Goal: Information Seeking & Learning: Find specific fact

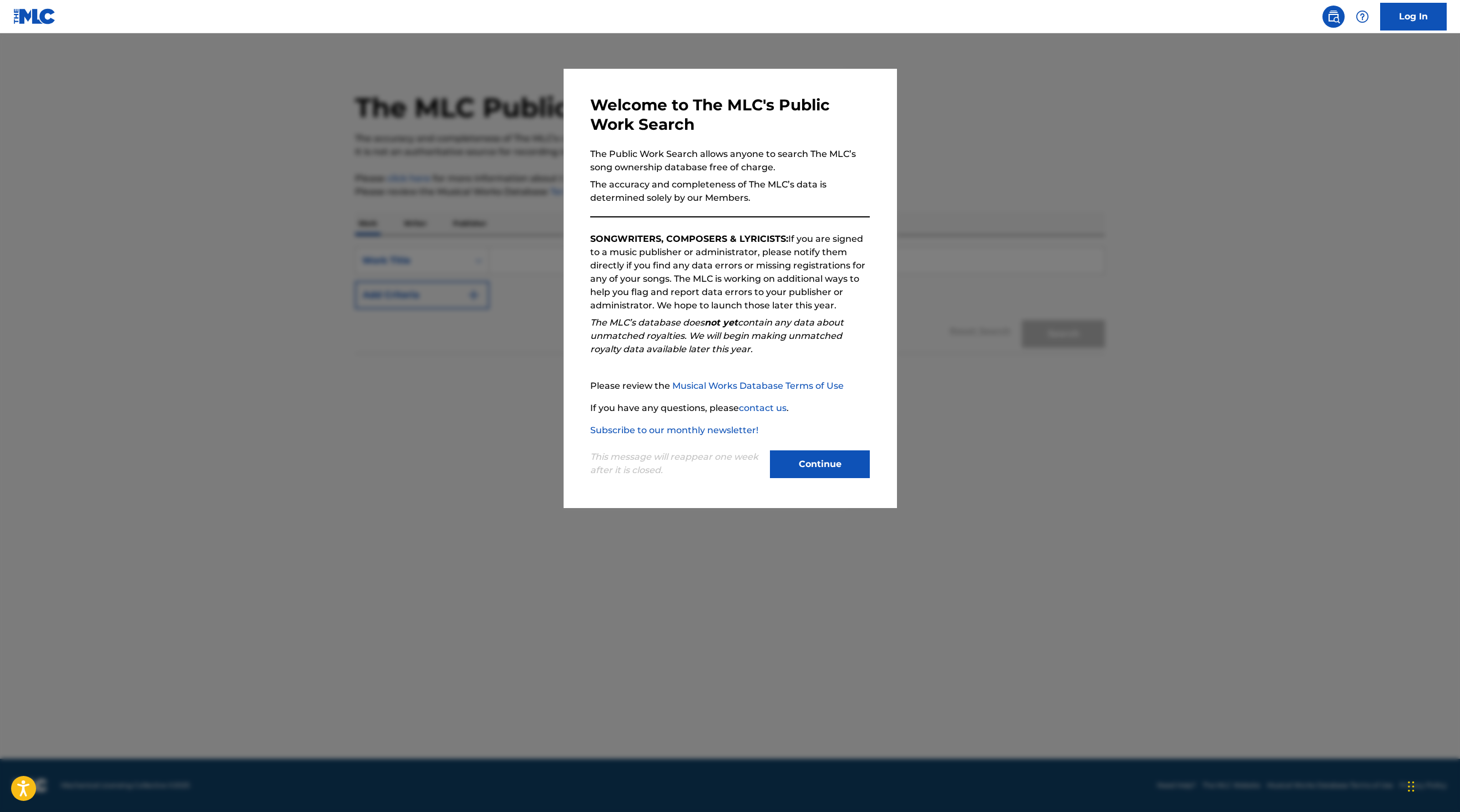
click at [793, 468] on button "Continue" at bounding box center [819, 464] width 100 height 28
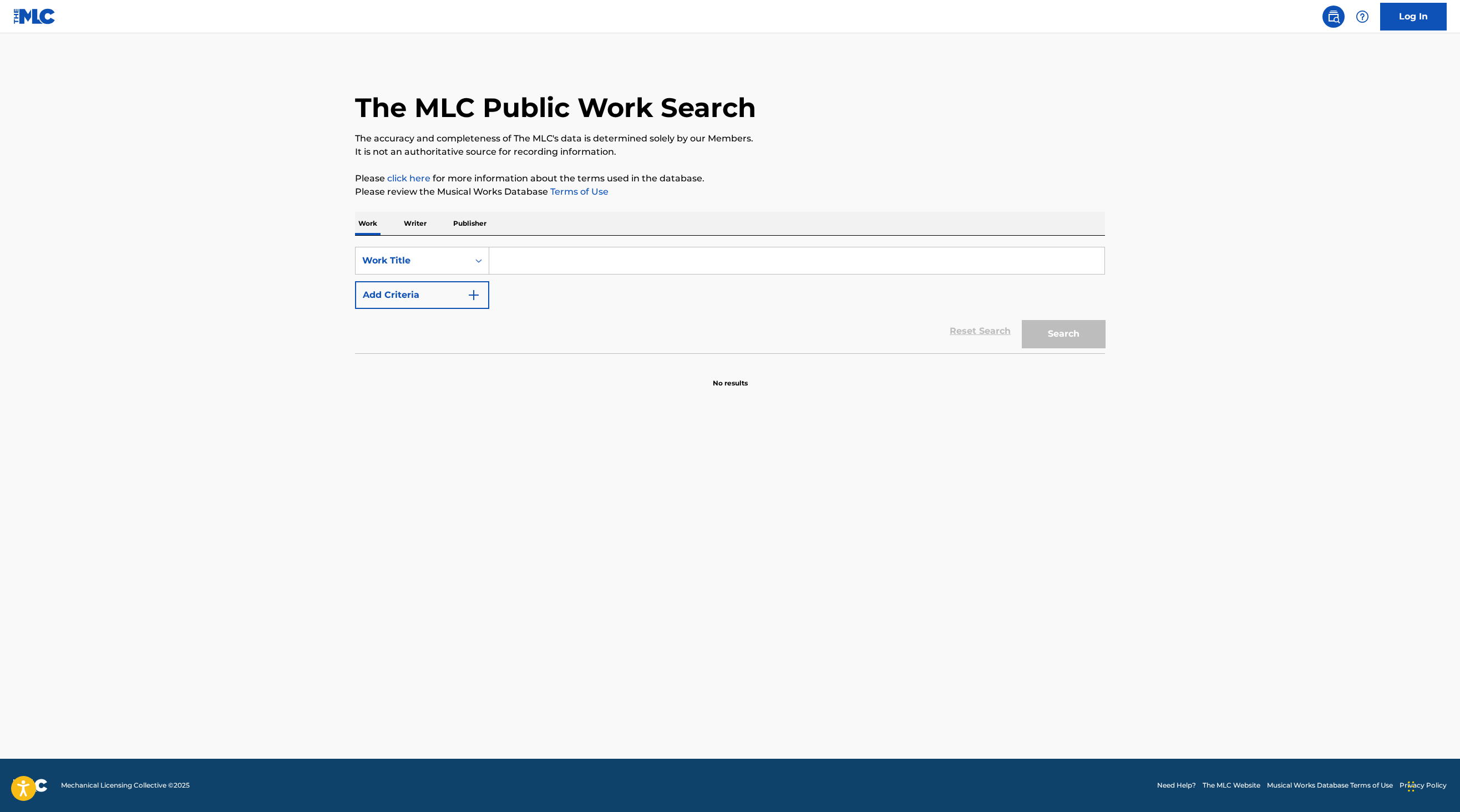
click at [556, 258] on input "Search Form" at bounding box center [797, 261] width 615 height 26
type input "king of fools"
click at [453, 291] on button "Add Criteria" at bounding box center [422, 295] width 135 height 28
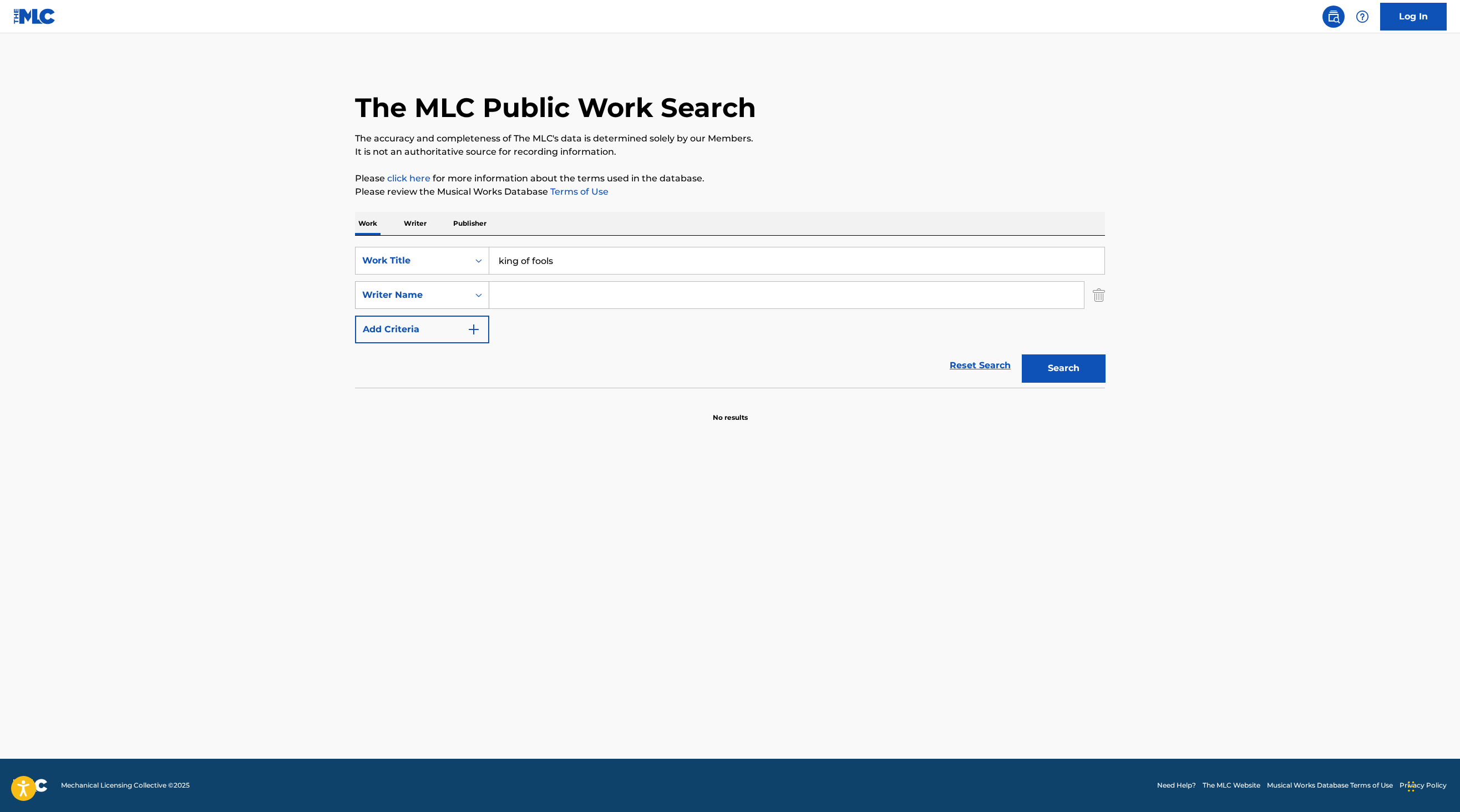
click at [446, 303] on div "Writer Name" at bounding box center [412, 295] width 113 height 21
click at [442, 355] on div "Publisher Name" at bounding box center [422, 351] width 133 height 28
click at [514, 297] on input "Search Form" at bounding box center [786, 295] width 595 height 26
type input "[PERSON_NAME]"
click at [1040, 367] on button "Search" at bounding box center [1063, 368] width 83 height 28
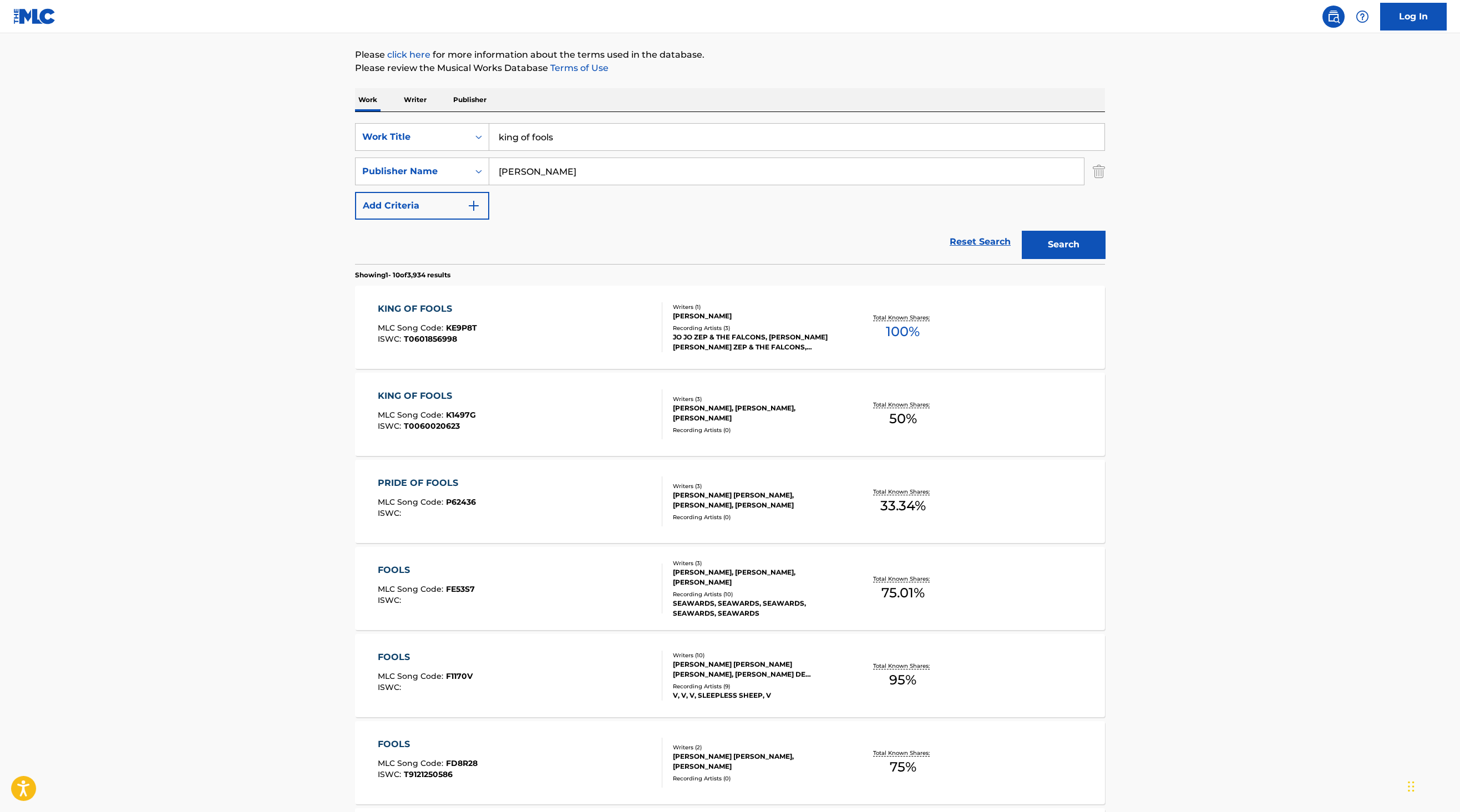
scroll to position [124, 0]
click at [572, 345] on div "KING OF FOOLS MLC Song Code : KE9P8T ISWC : T0601856998" at bounding box center [520, 327] width 285 height 50
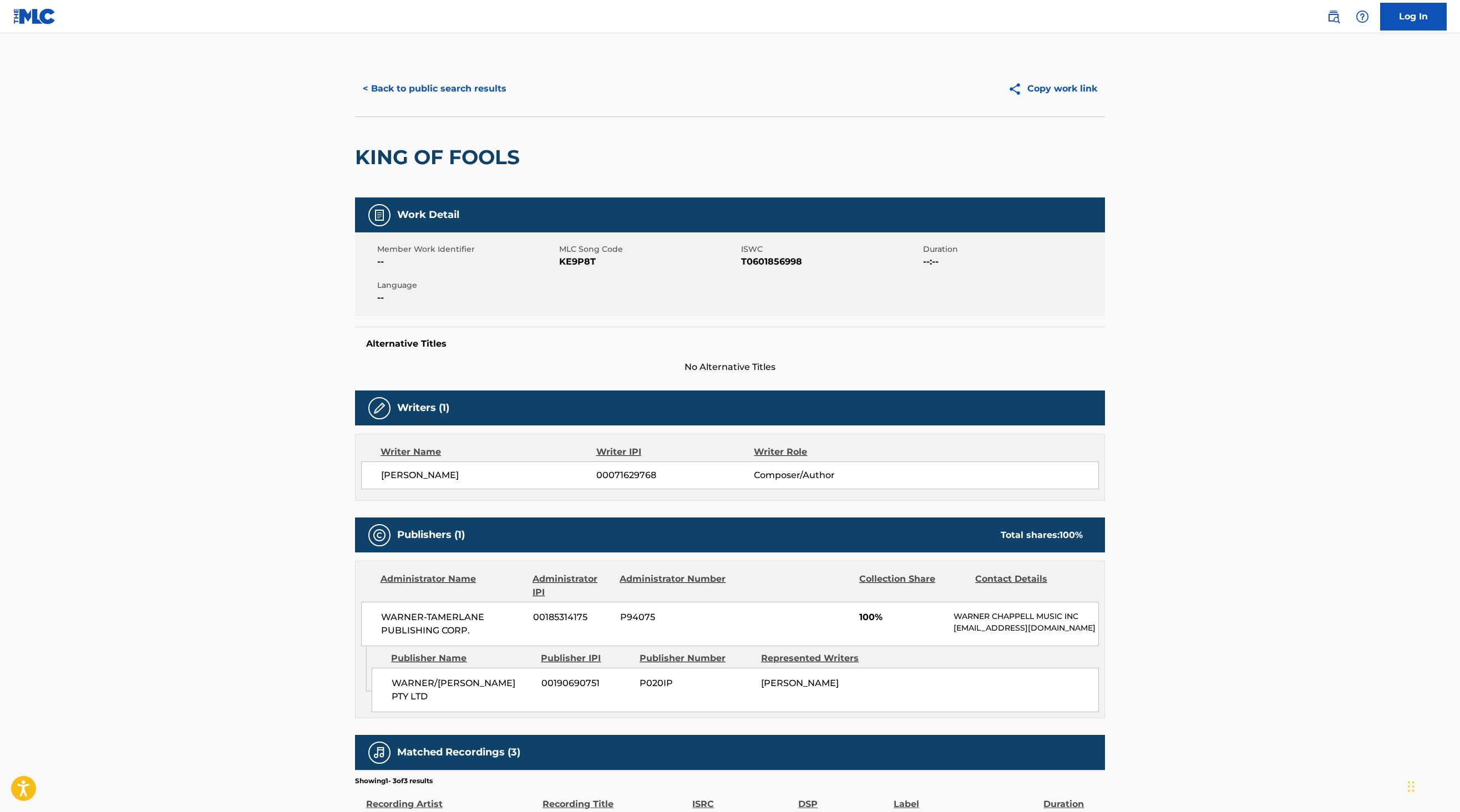
click at [434, 89] on button "< Back to public search results" at bounding box center [434, 89] width 159 height 28
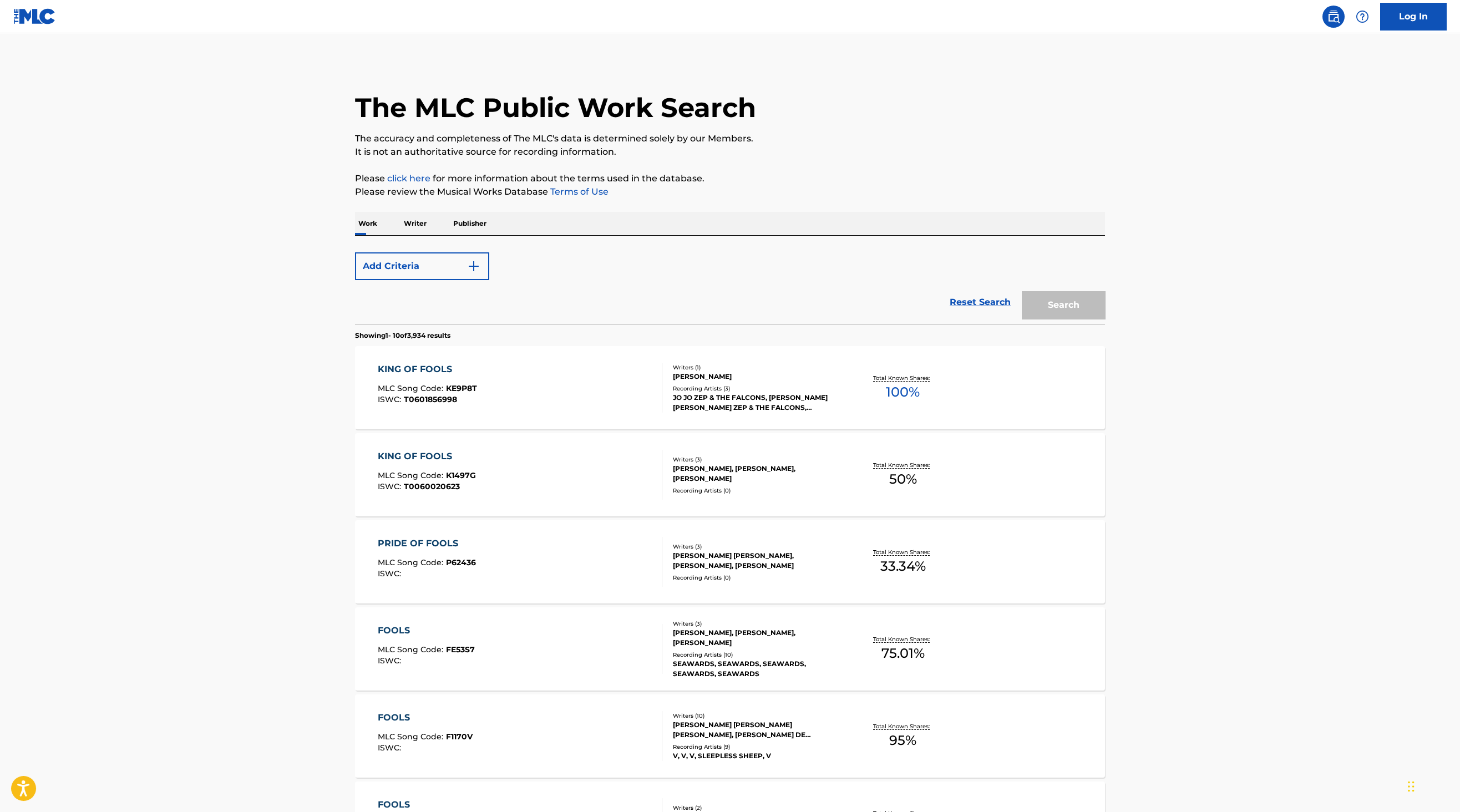
scroll to position [124, 0]
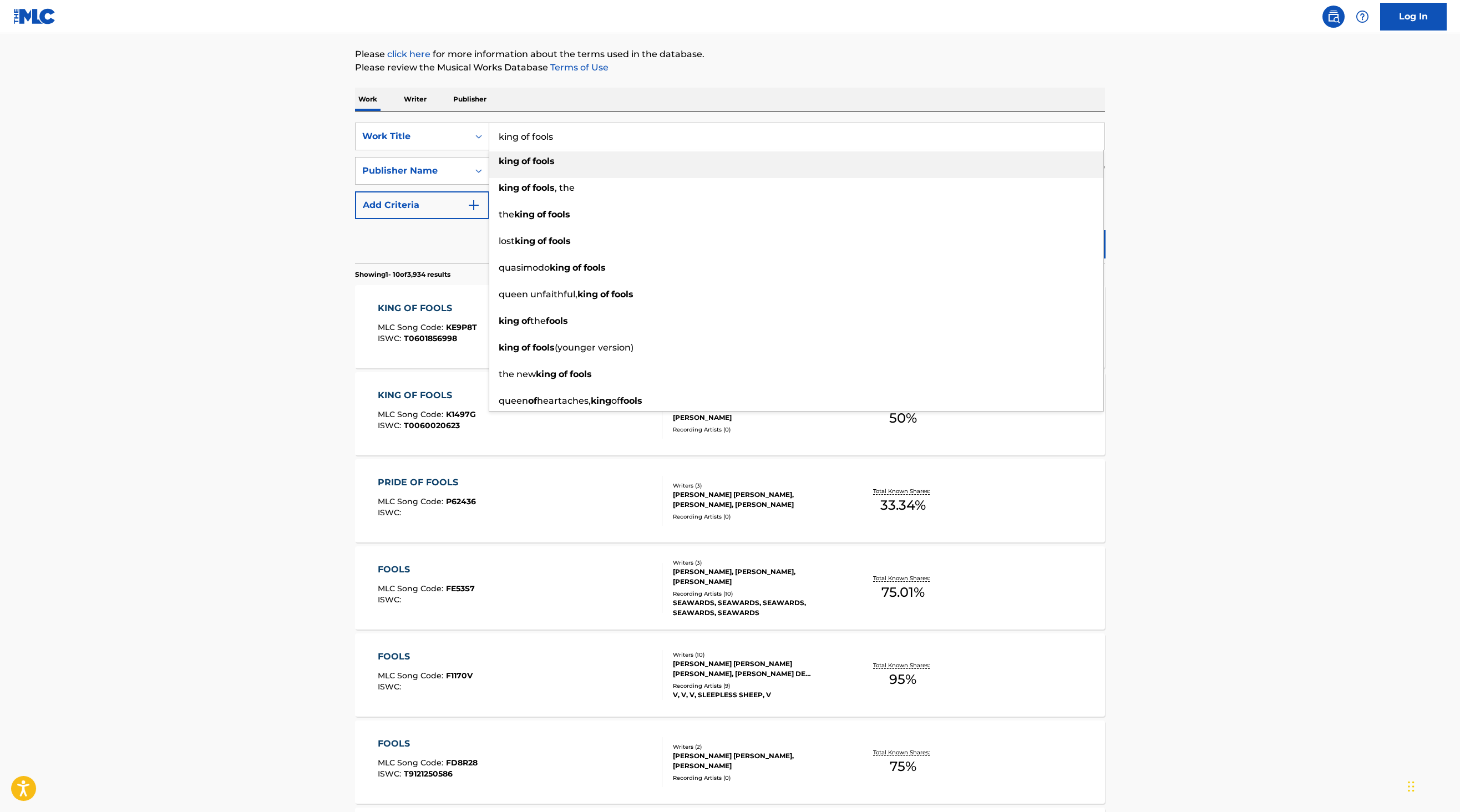
drag, startPoint x: 564, startPoint y: 137, endPoint x: 504, endPoint y: 116, distance: 63.6
click at [504, 123] on input "king of fools" at bounding box center [797, 137] width 615 height 26
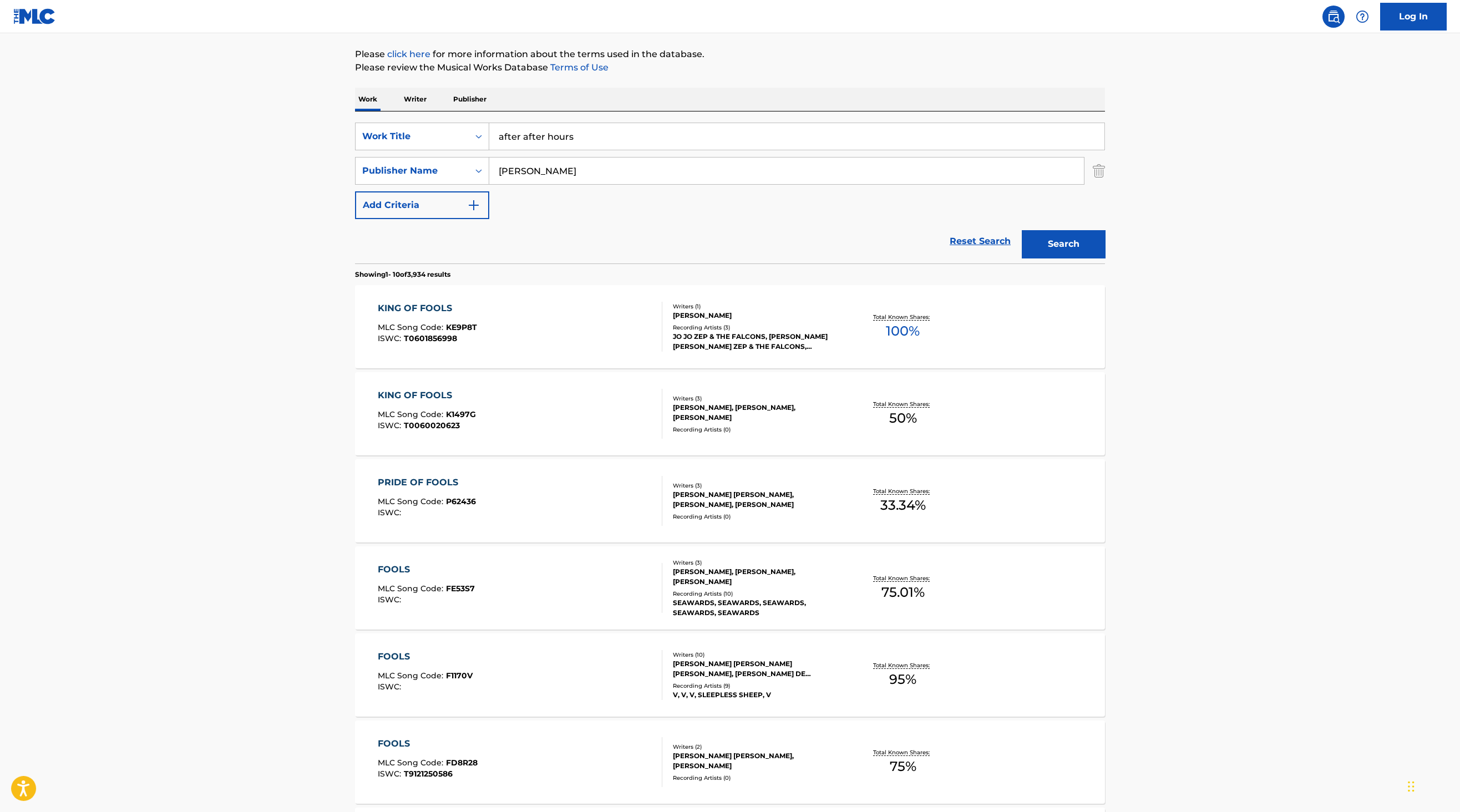
type input "after after hours"
click at [1063, 243] on button "Search" at bounding box center [1063, 244] width 83 height 28
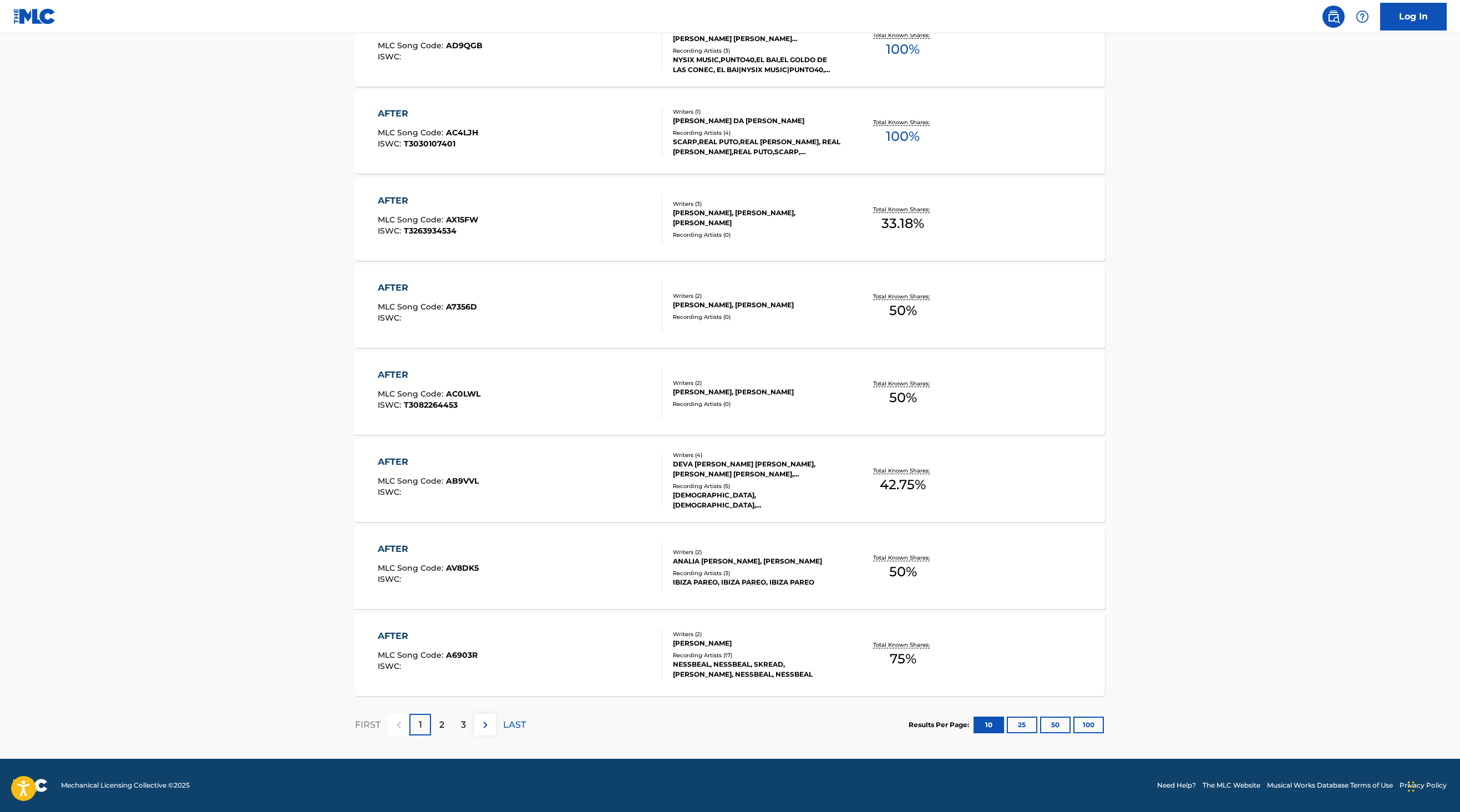
scroll to position [0, 0]
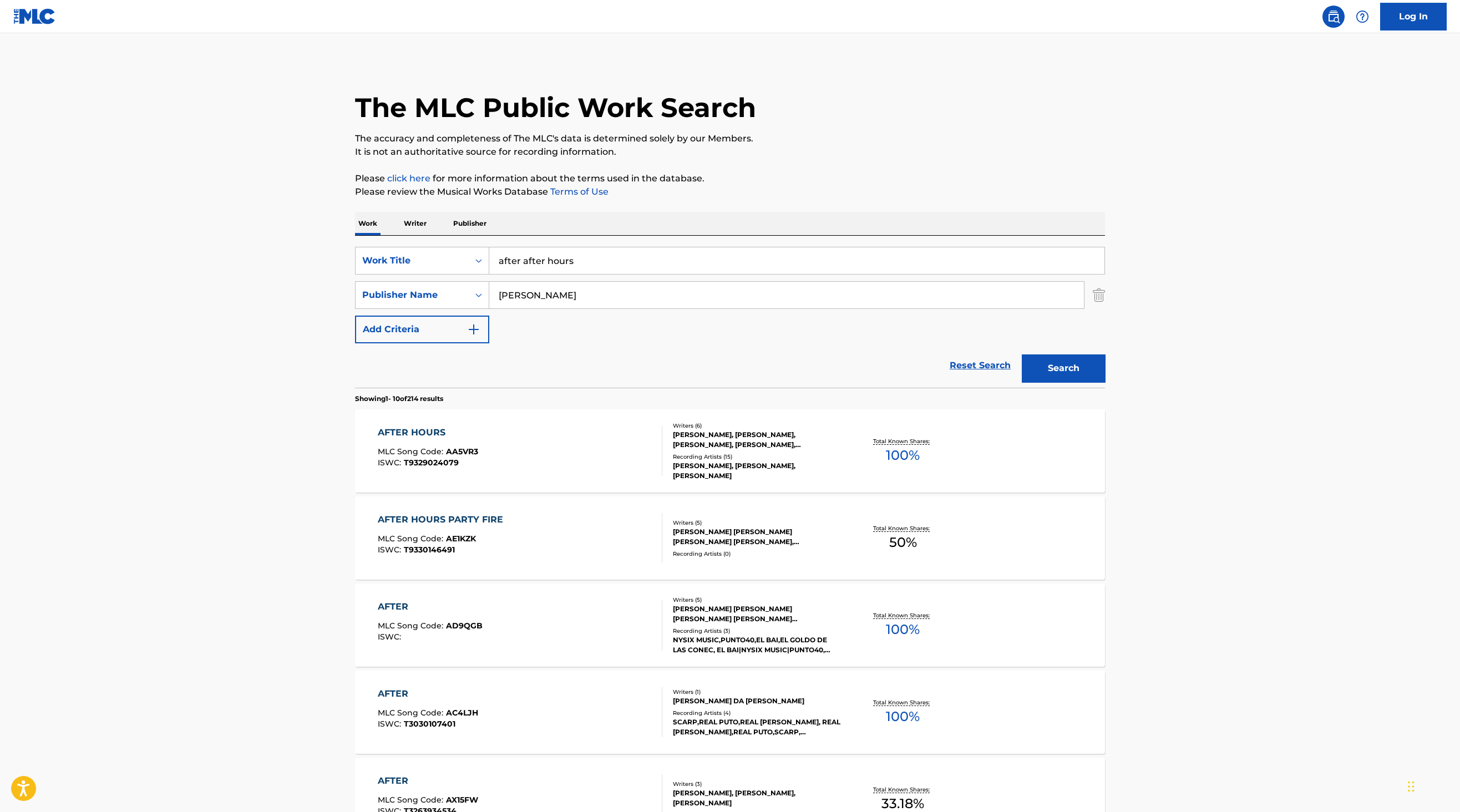
click at [766, 450] on div "[PERSON_NAME], [PERSON_NAME], [PERSON_NAME], [PERSON_NAME], [PERSON_NAME], [PER…" at bounding box center [756, 440] width 167 height 20
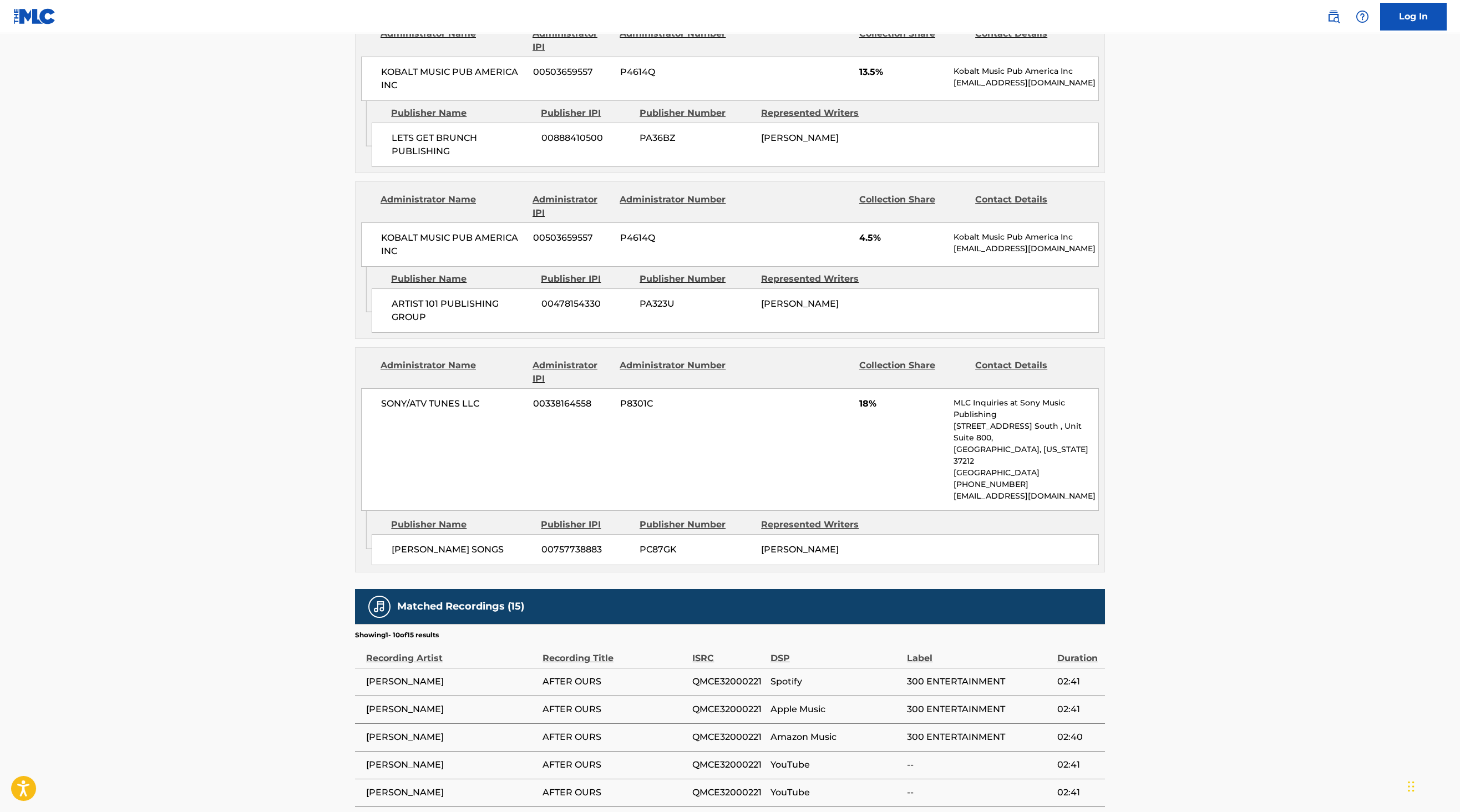
scroll to position [1756, 0]
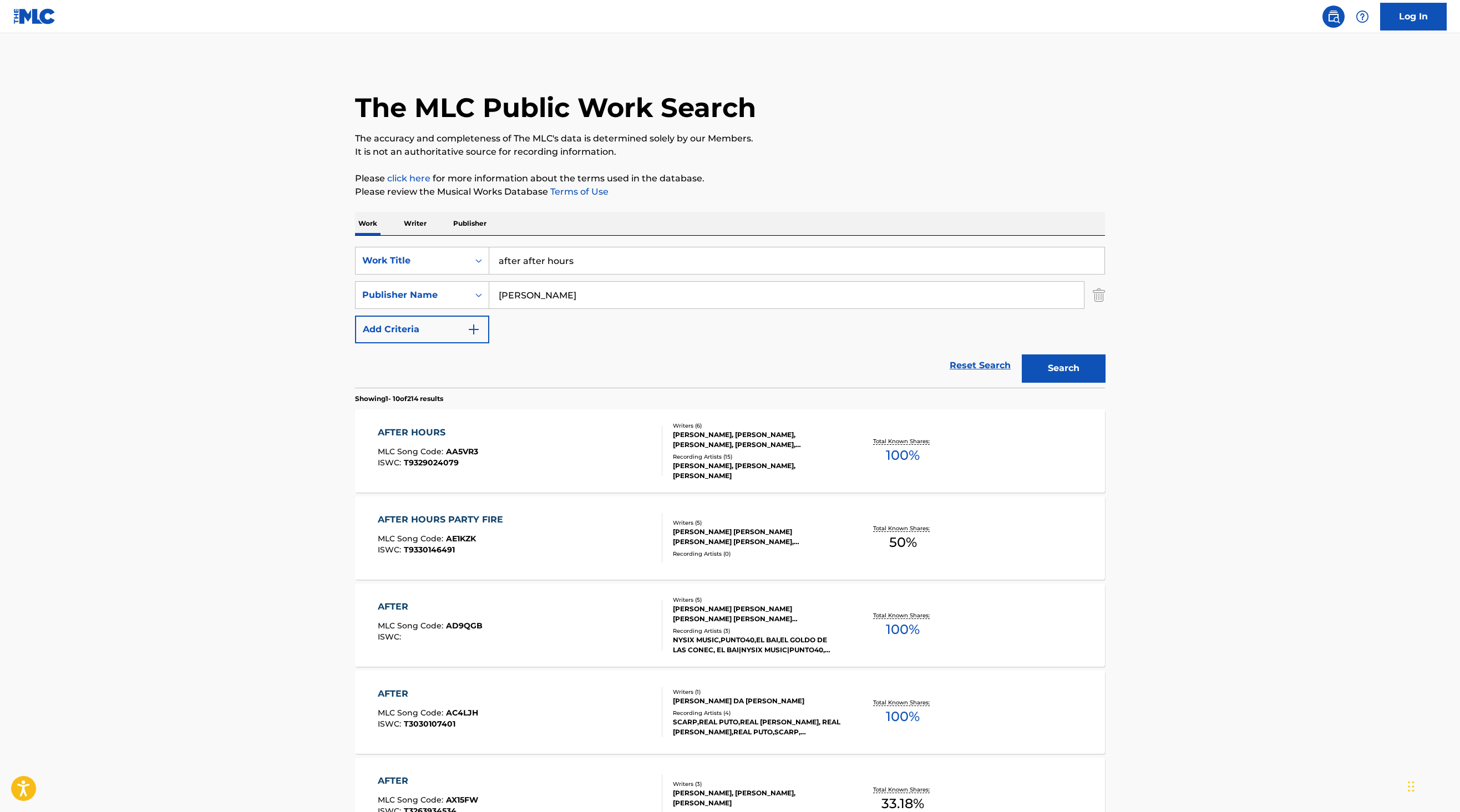
click at [533, 259] on input "after after hours" at bounding box center [797, 261] width 615 height 26
click at [532, 259] on input "after after hours" at bounding box center [797, 261] width 615 height 26
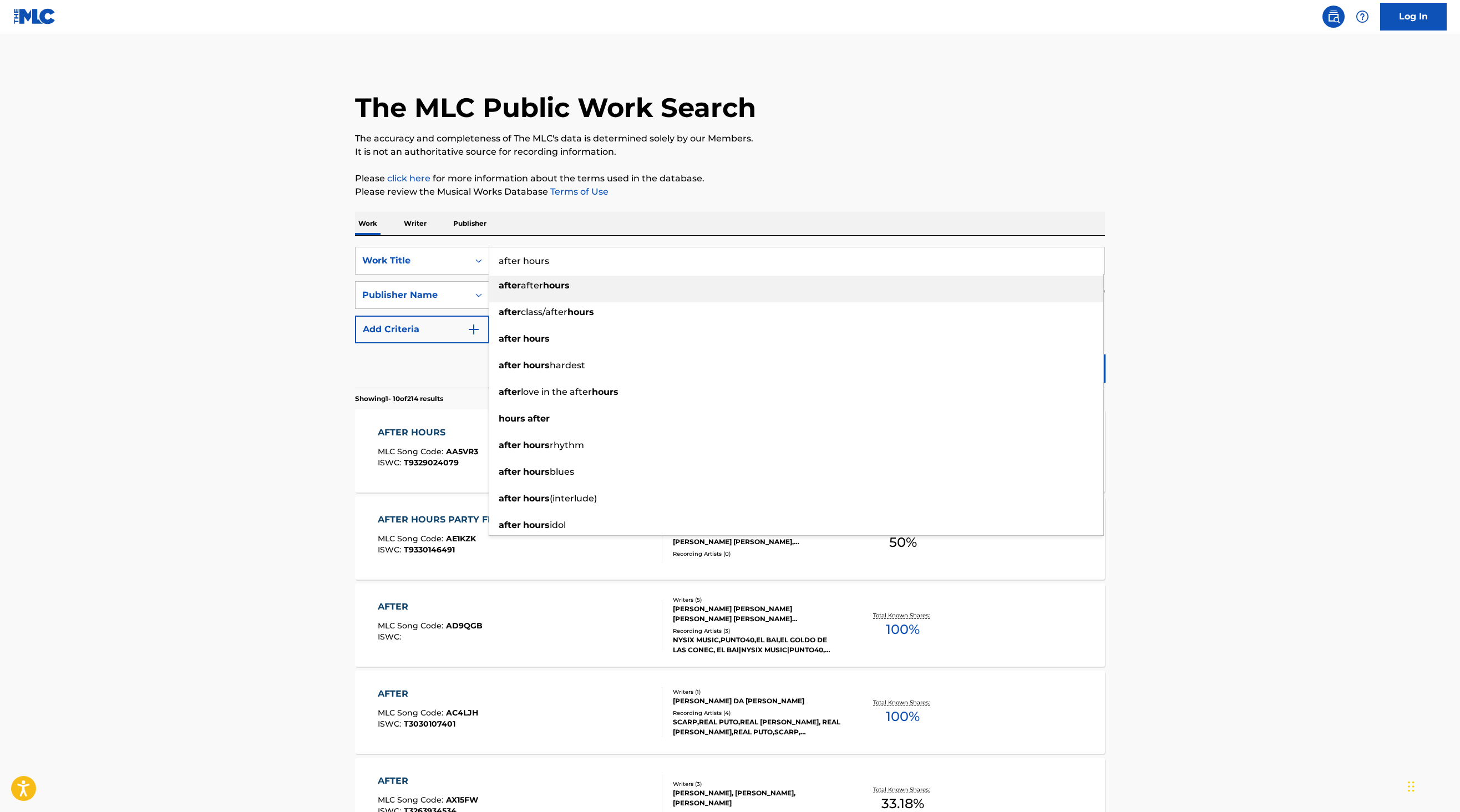
click at [556, 263] on input "after hours" at bounding box center [797, 261] width 615 height 26
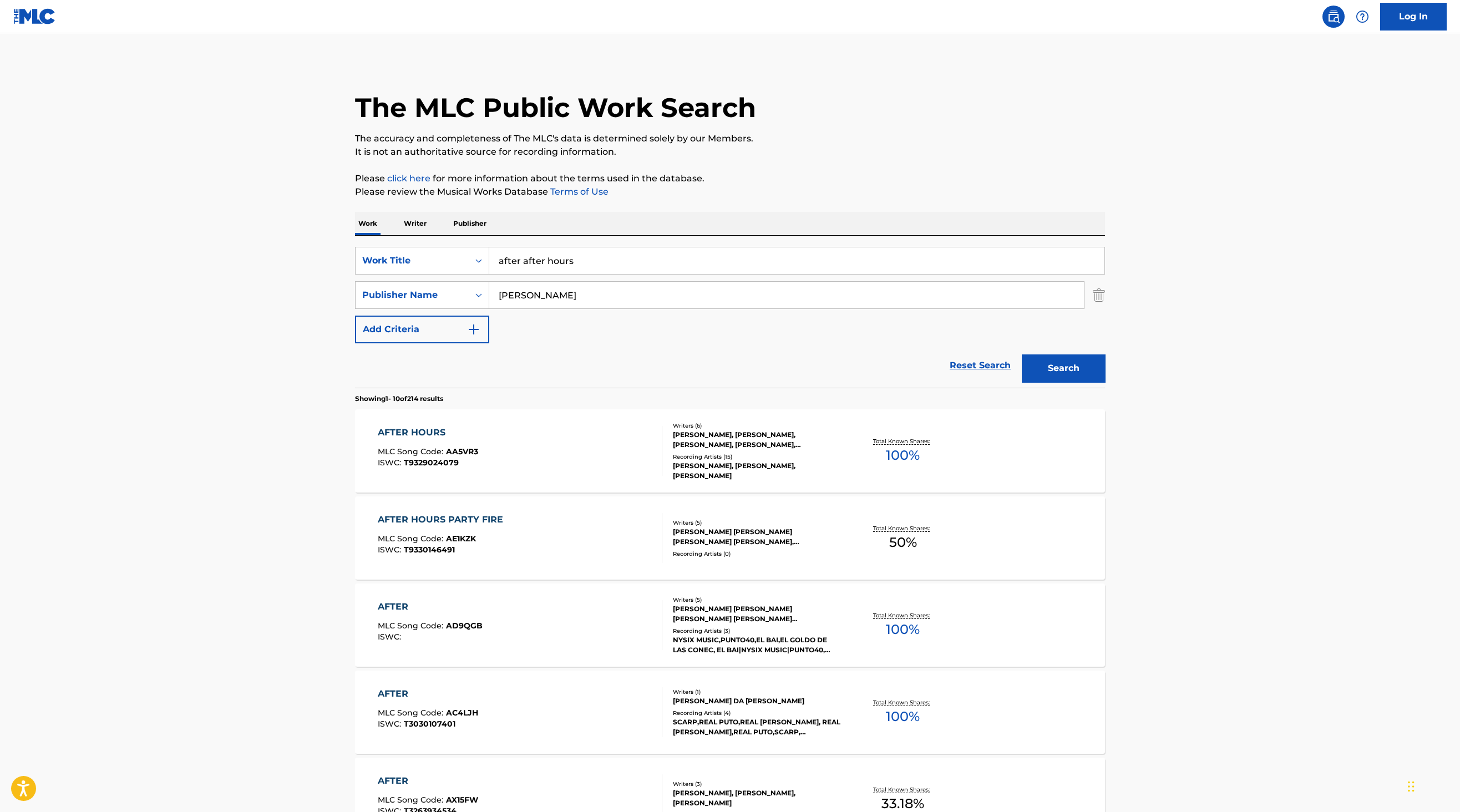
click at [538, 262] on input "after after hours" at bounding box center [797, 261] width 615 height 26
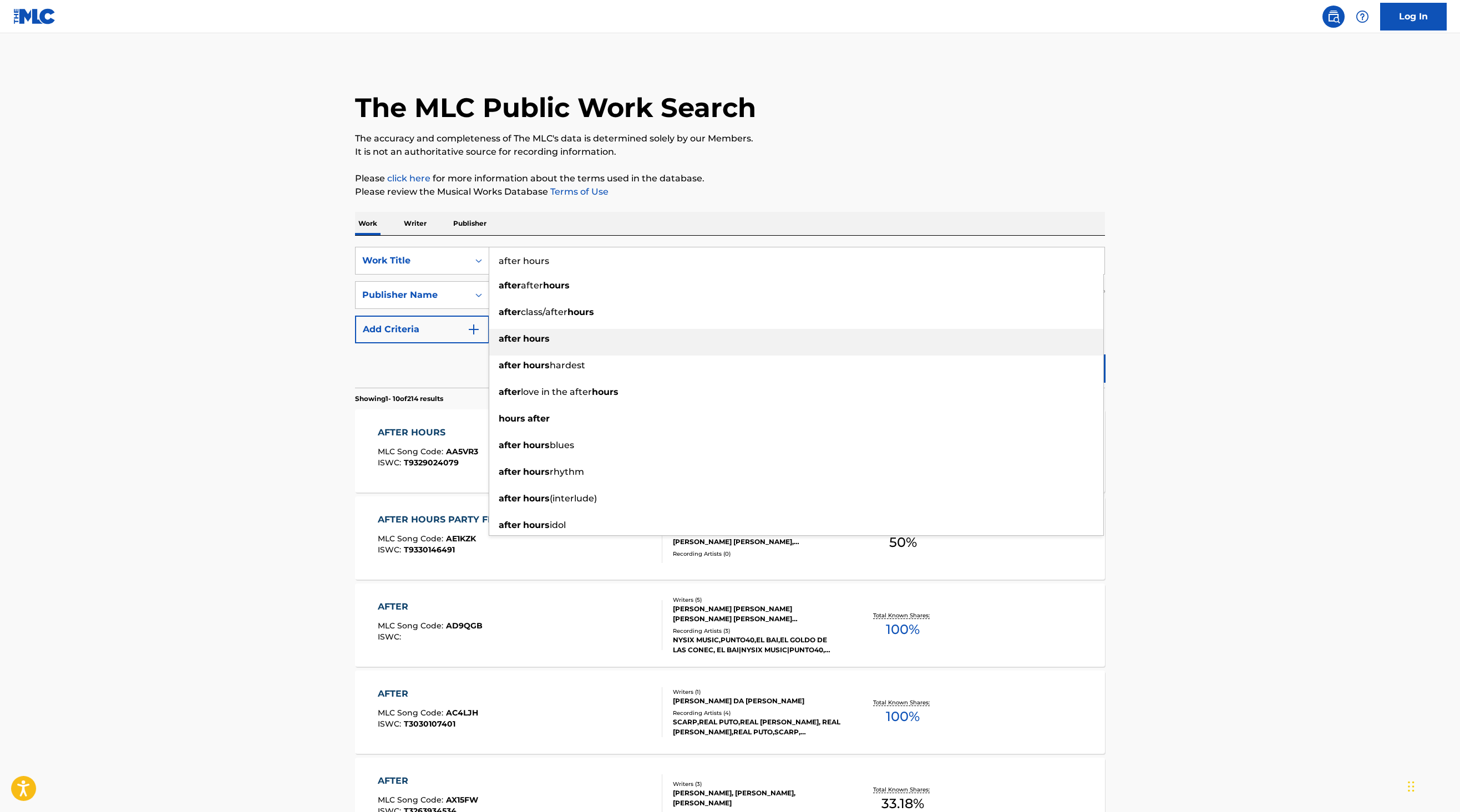
type input "after hours"
click at [535, 343] on strong "hours" at bounding box center [536, 338] width 26 height 10
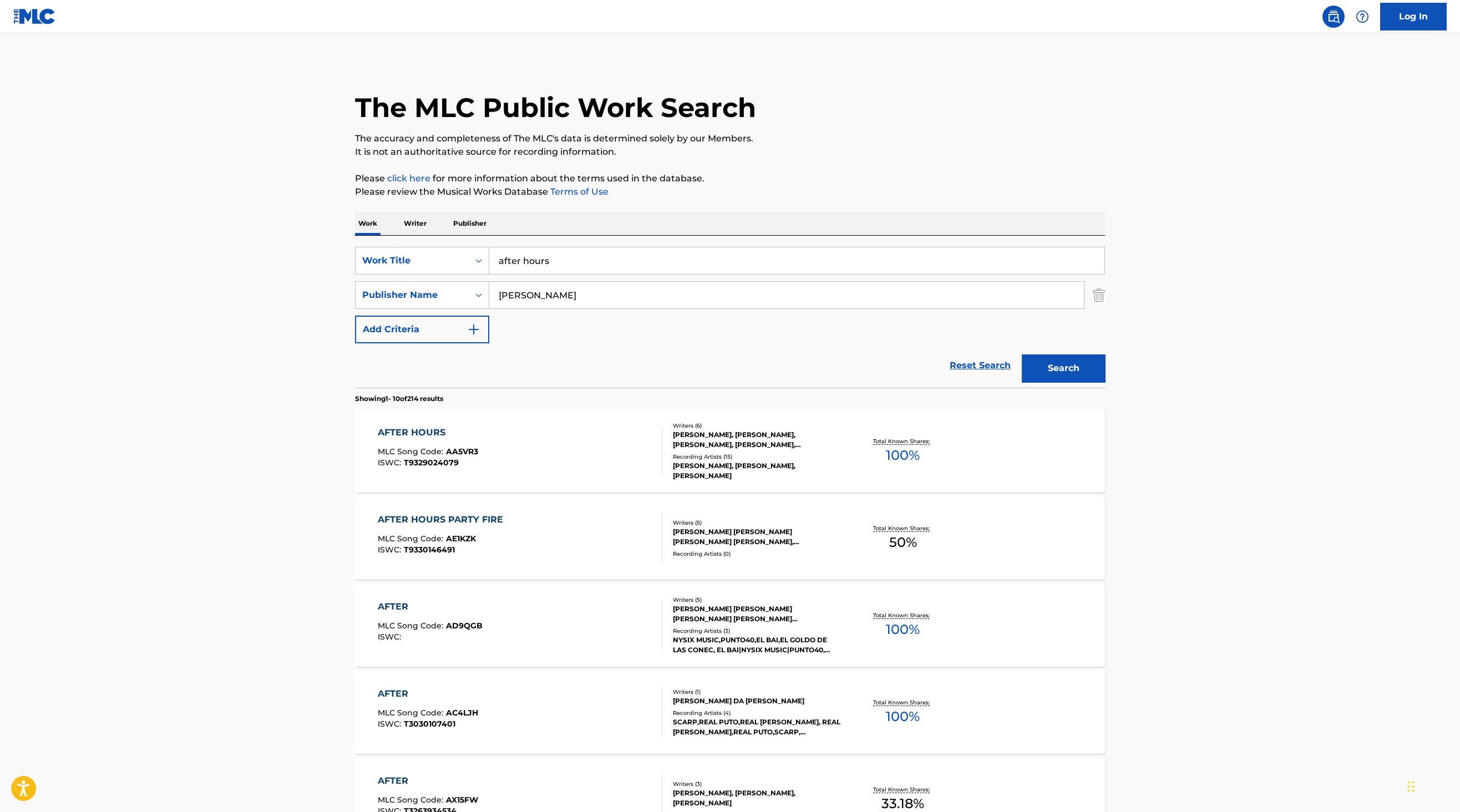
click at [1067, 368] on button "Search" at bounding box center [1063, 368] width 83 height 28
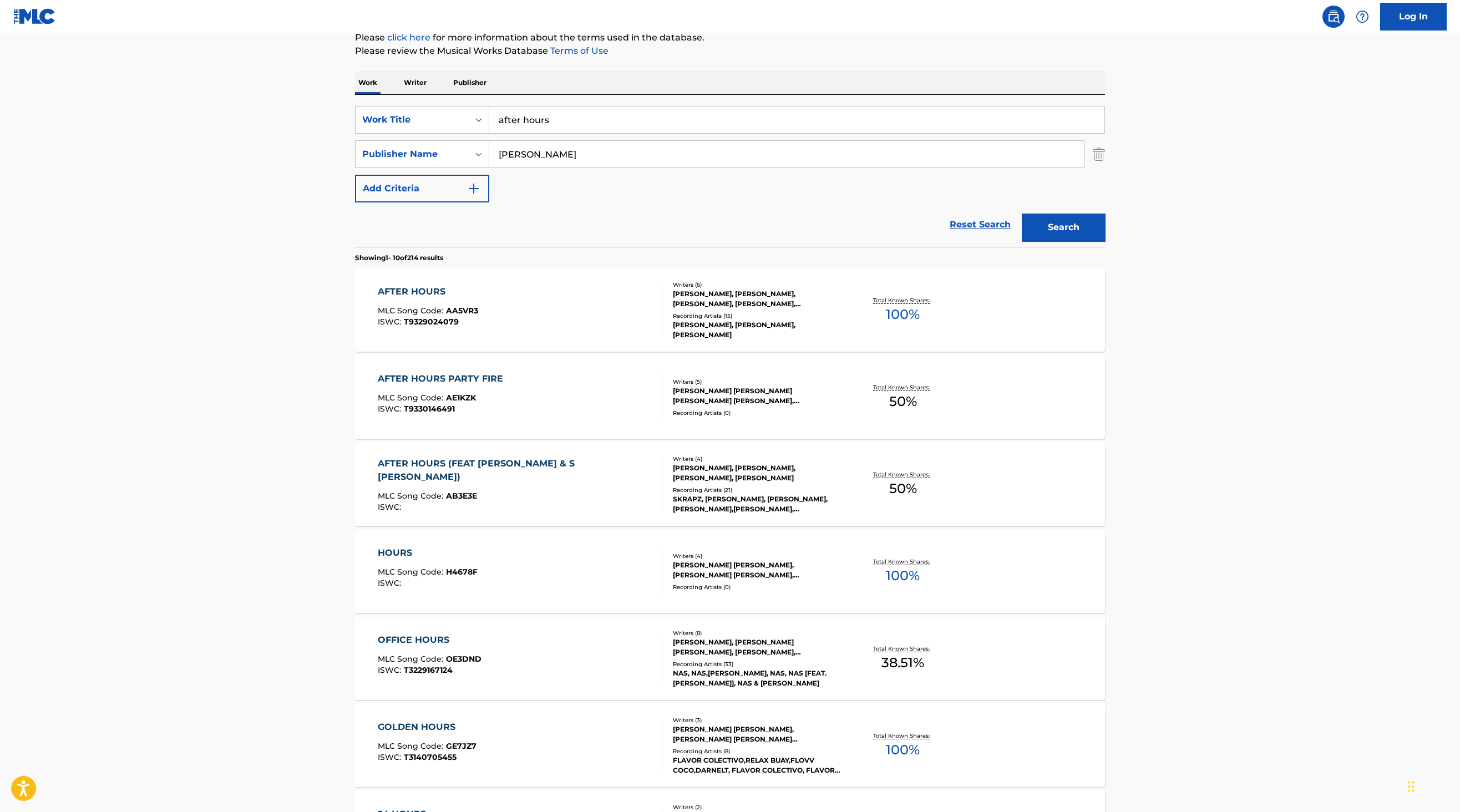
scroll to position [160, 0]
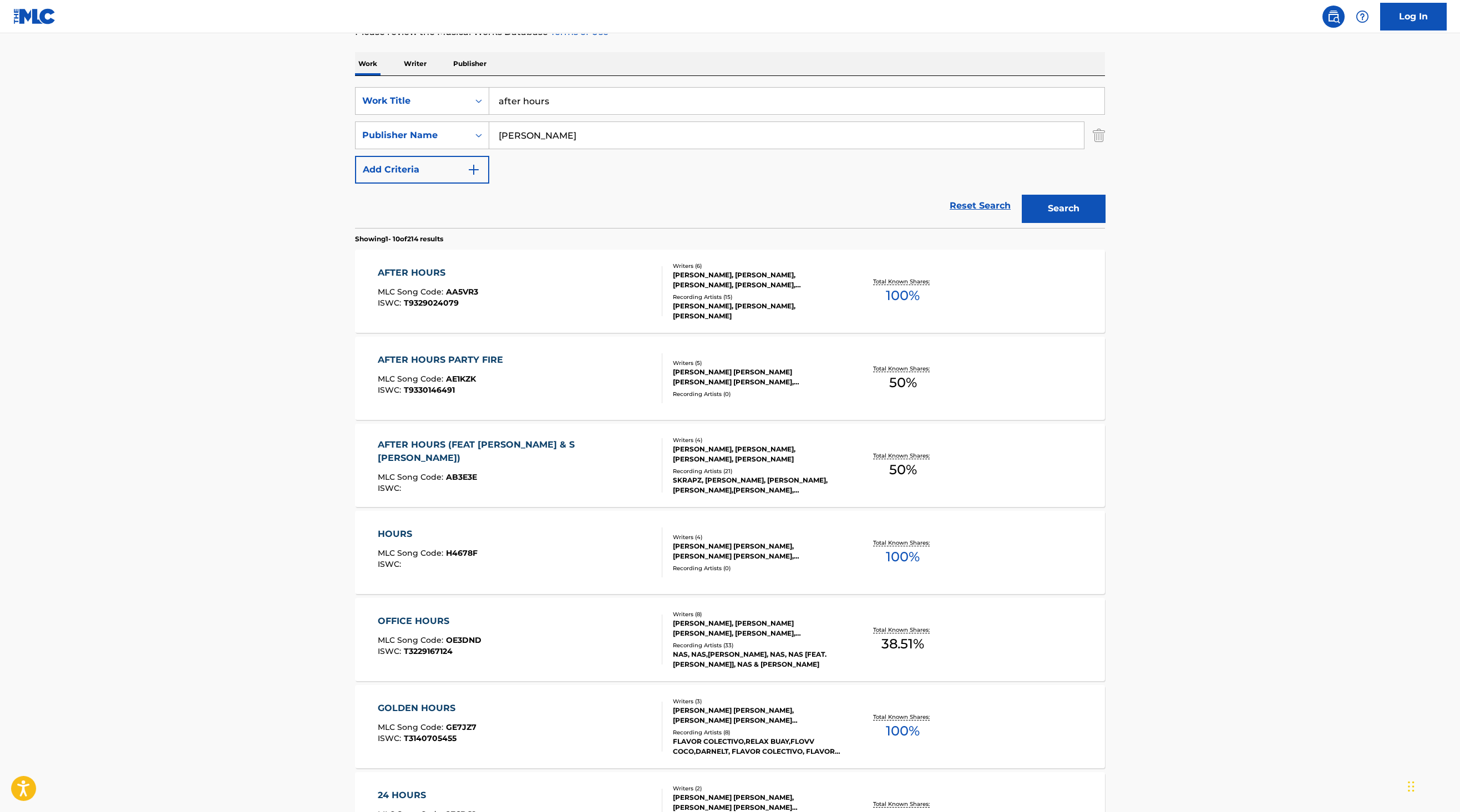
click at [690, 290] on div "[PERSON_NAME], [PERSON_NAME], [PERSON_NAME], [PERSON_NAME], [PERSON_NAME], [PER…" at bounding box center [756, 280] width 167 height 20
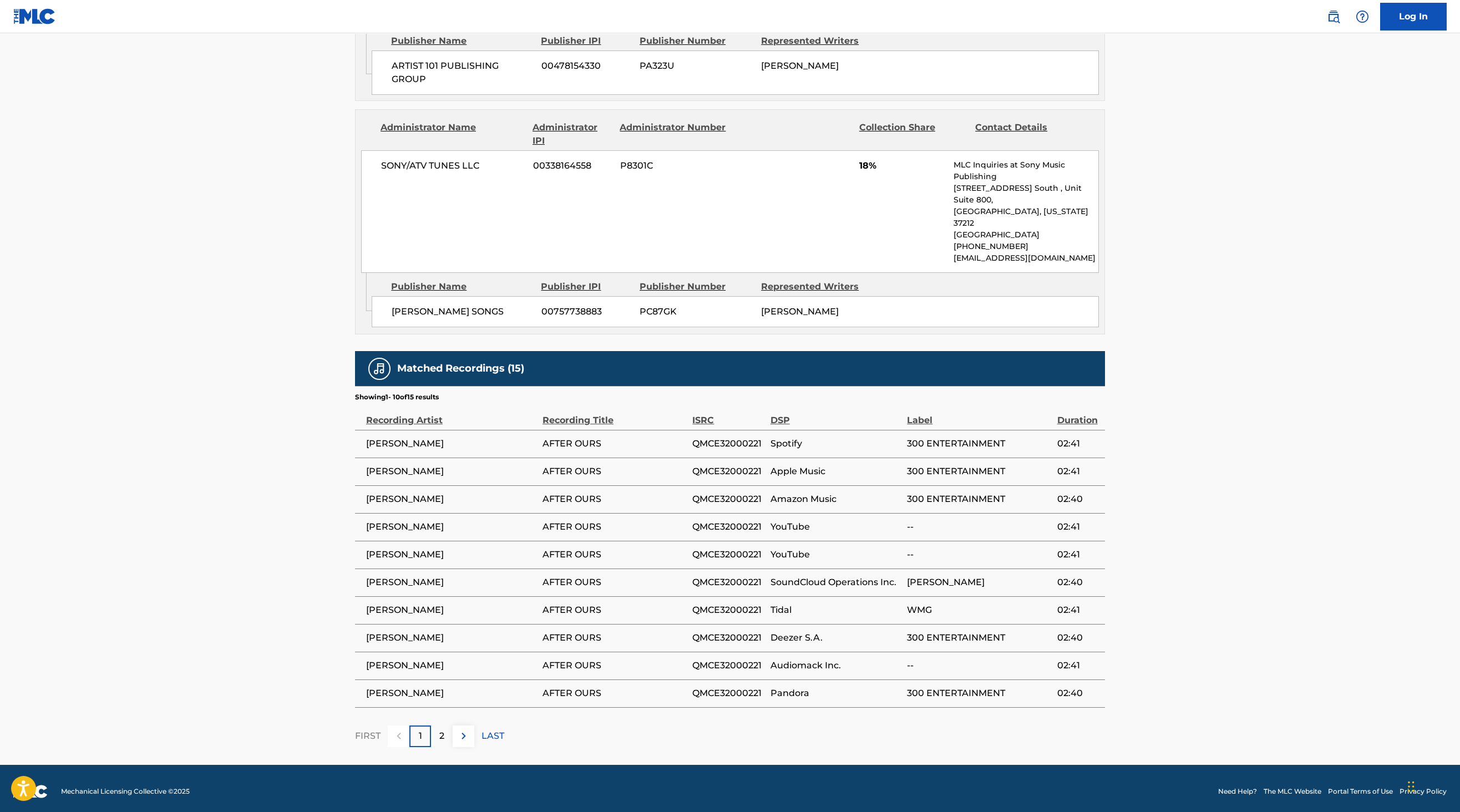
scroll to position [1756, 0]
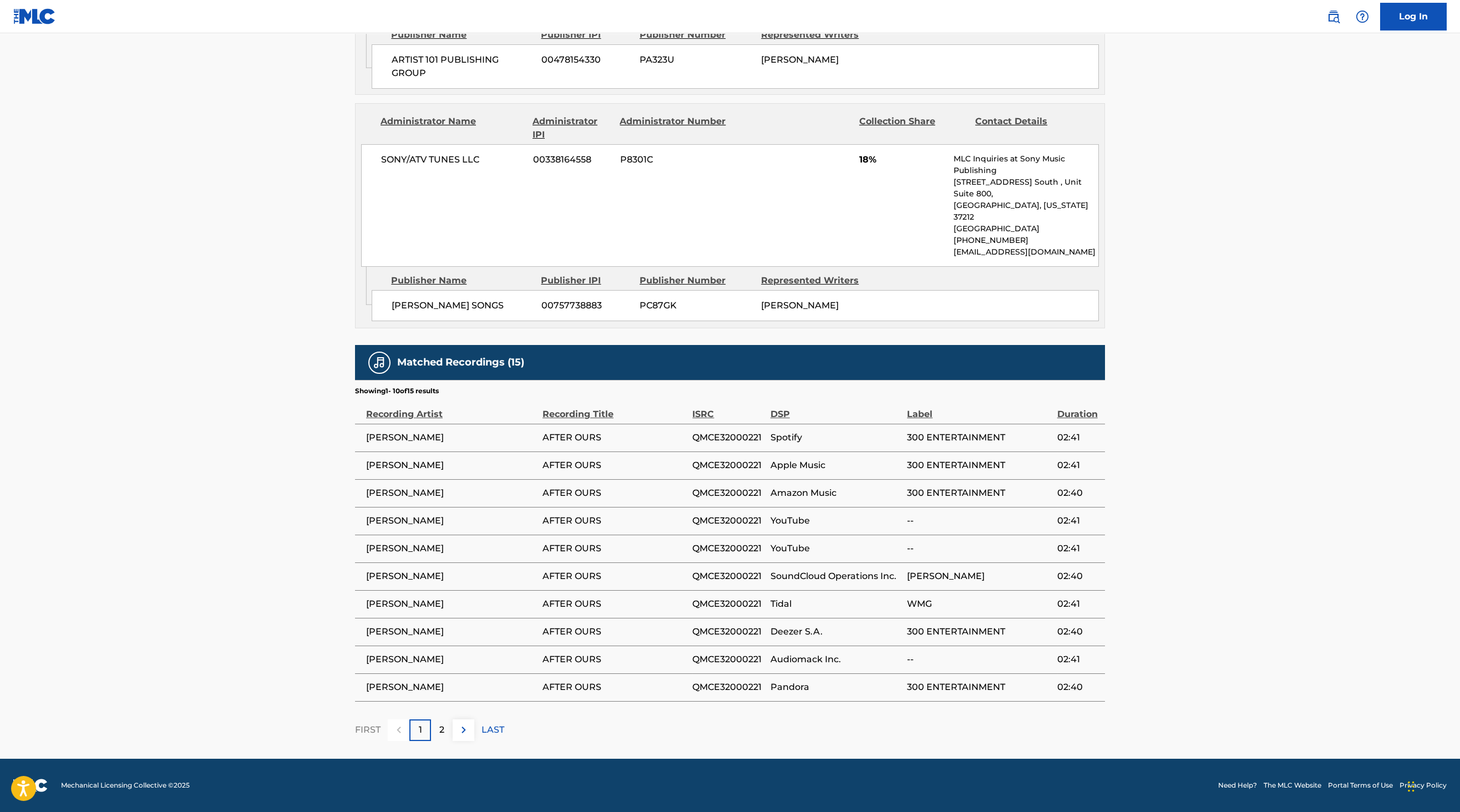
click at [469, 729] on img at bounding box center [464, 730] width 13 height 13
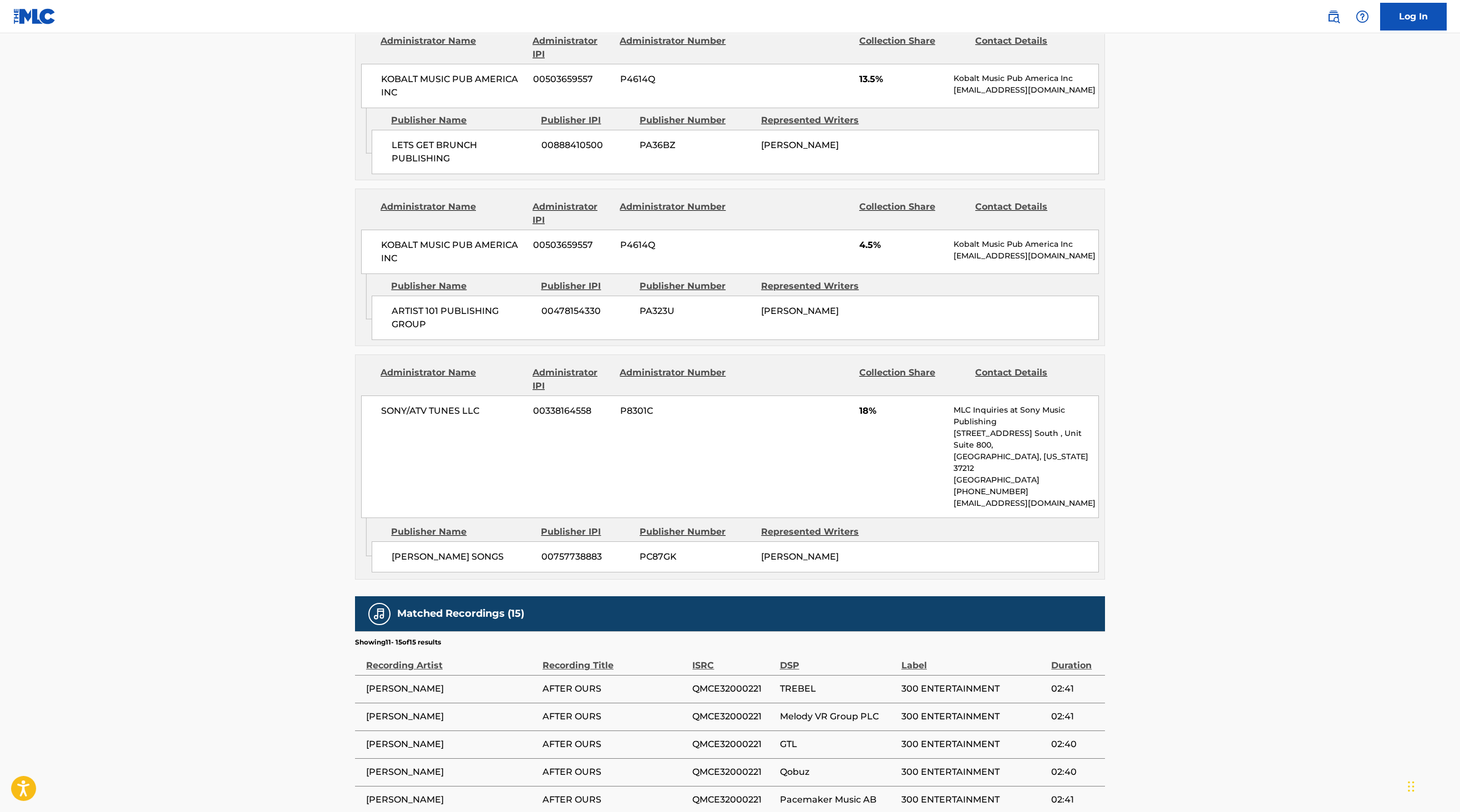
scroll to position [1618, 0]
